Goal: Information Seeking & Learning: Learn about a topic

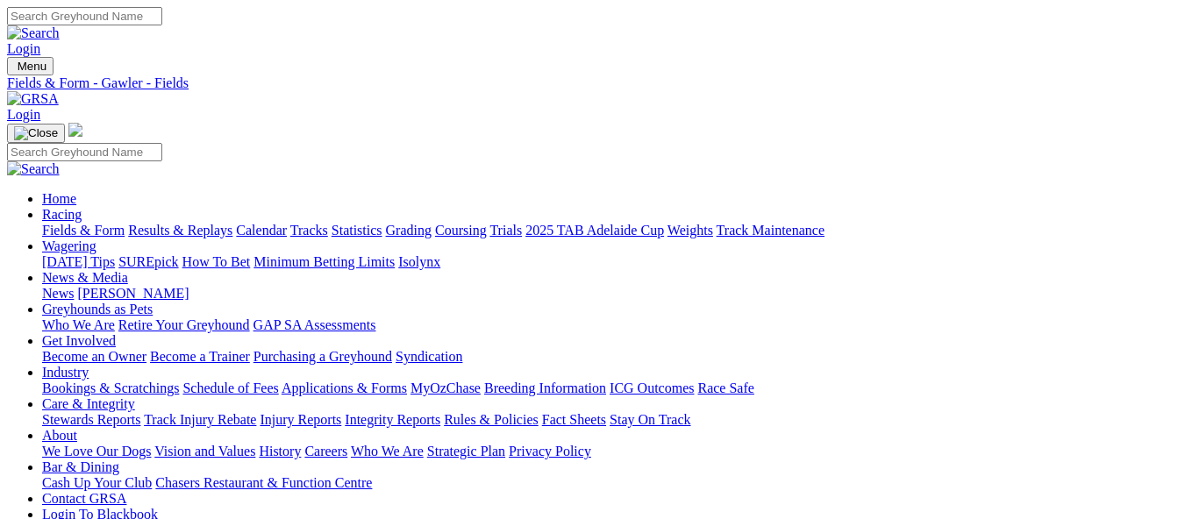
click at [221, 223] on link "Results & Replays" at bounding box center [180, 230] width 104 height 15
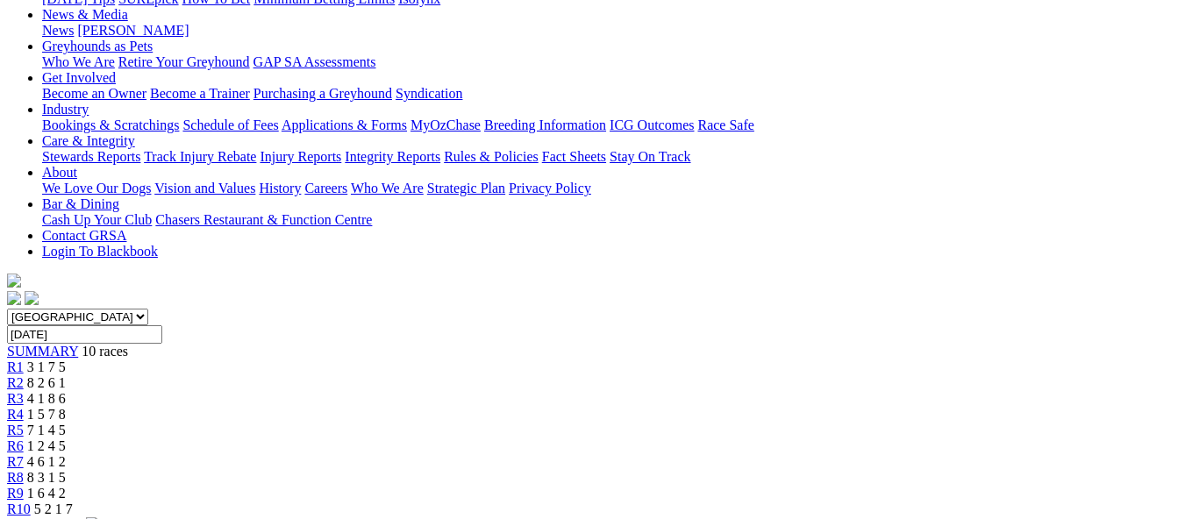
scroll to position [351, 0]
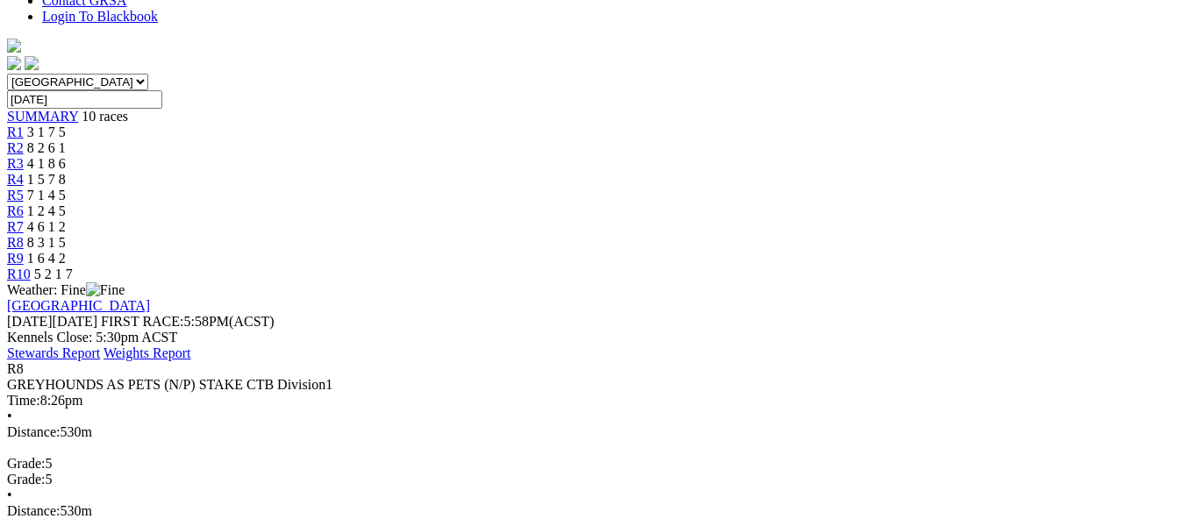
scroll to position [526, 0]
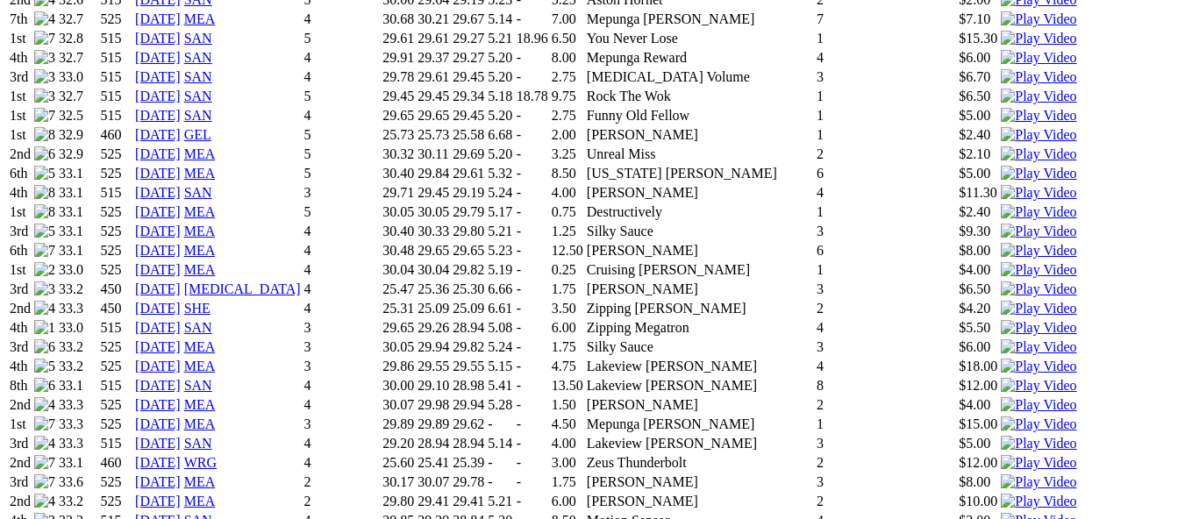
scroll to position [1666, 0]
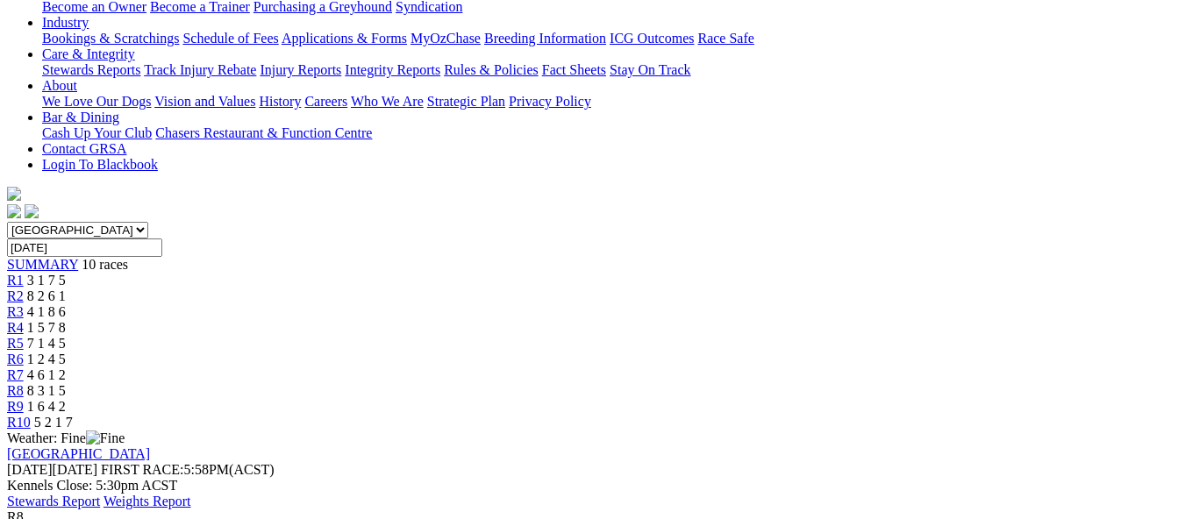
scroll to position [351, 0]
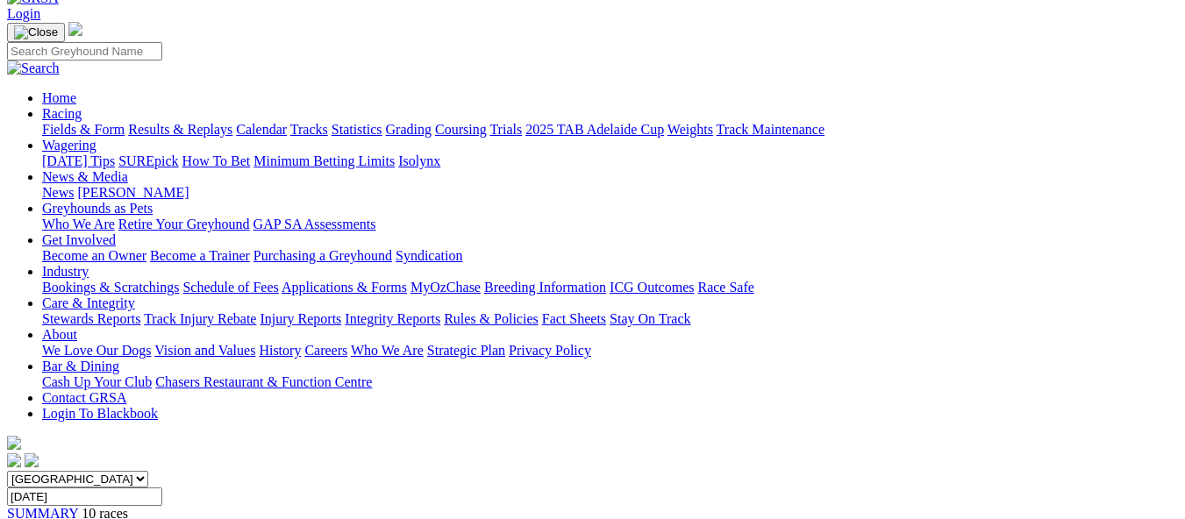
scroll to position [263, 0]
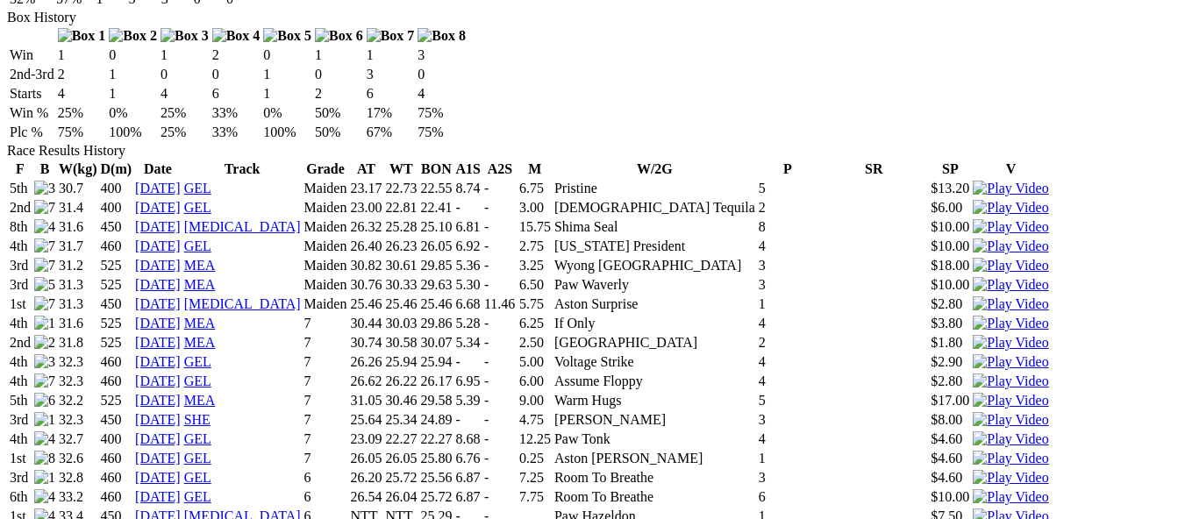
scroll to position [1052, 0]
